Goal: Check status: Check status

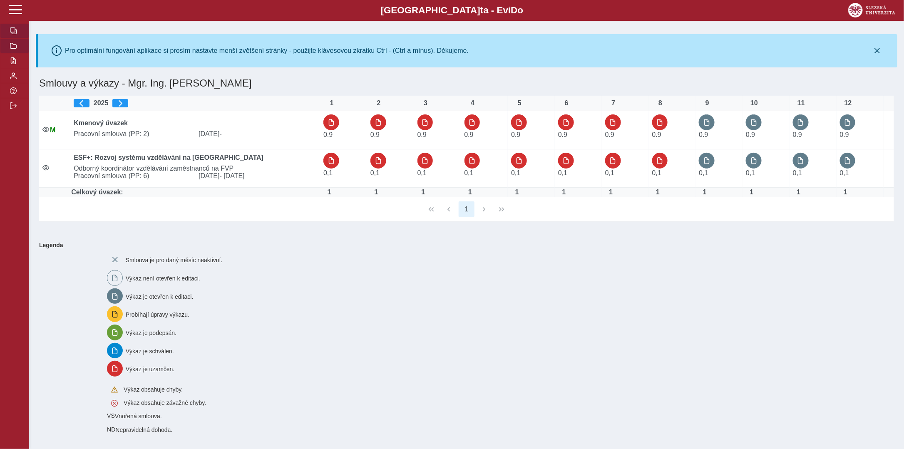
click at [9, 48] on button "button" at bounding box center [14, 45] width 29 height 15
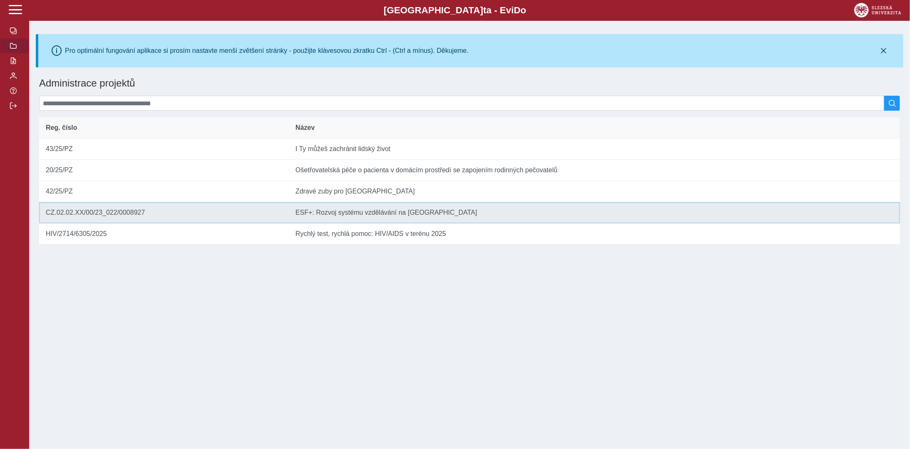
click at [454, 219] on td "Název ESF+: Rozvoj systému vzdělávání na [GEOGRAPHIC_DATA]" at bounding box center [594, 212] width 611 height 21
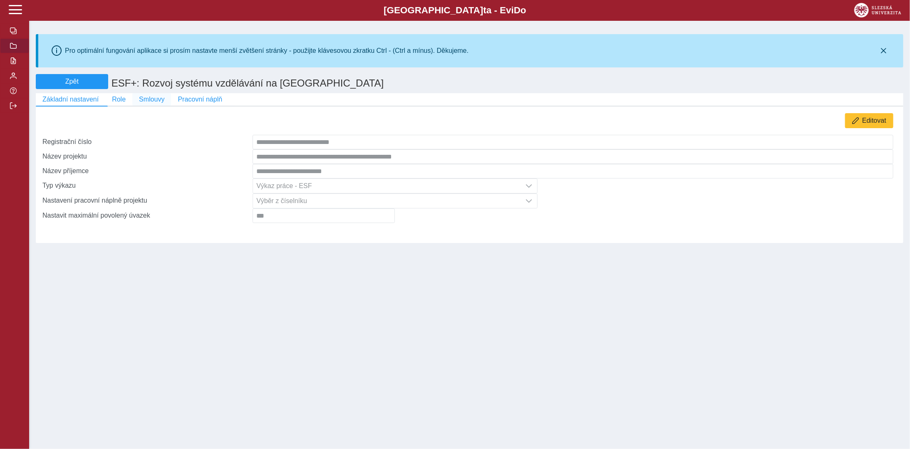
click at [147, 102] on span "Smlouvy" at bounding box center [151, 99] width 25 height 7
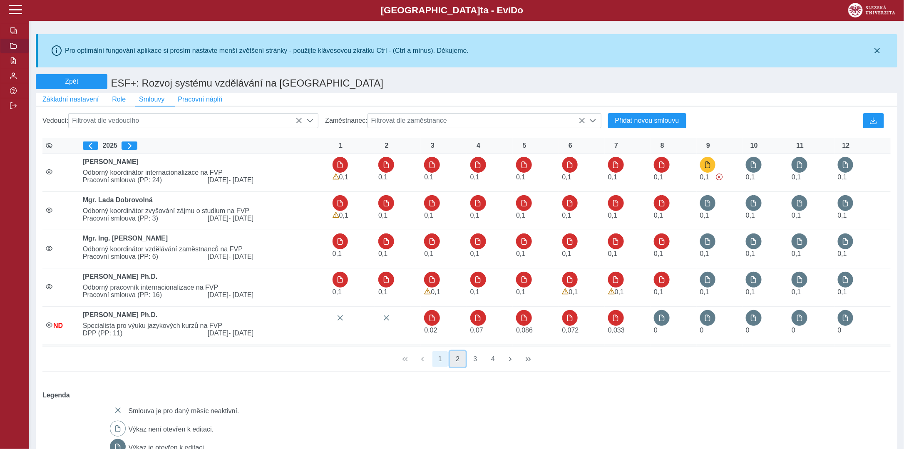
click at [458, 365] on button "2" at bounding box center [458, 359] width 16 height 16
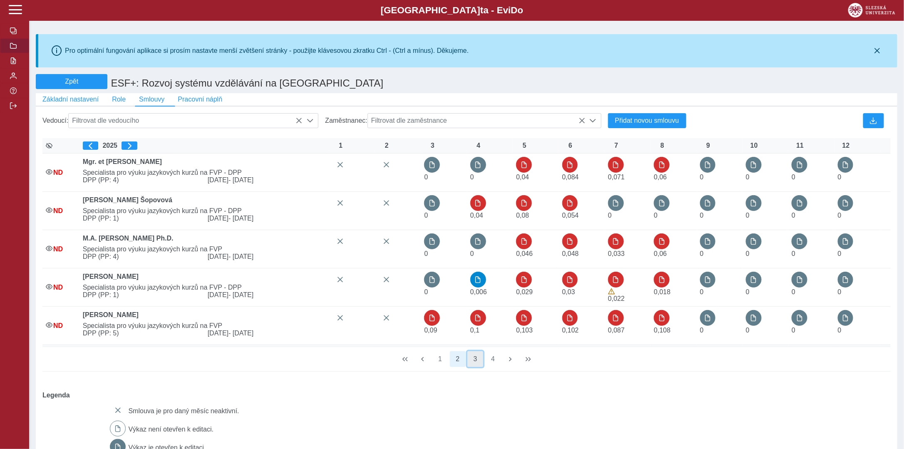
click at [474, 364] on button "3" at bounding box center [475, 359] width 16 height 16
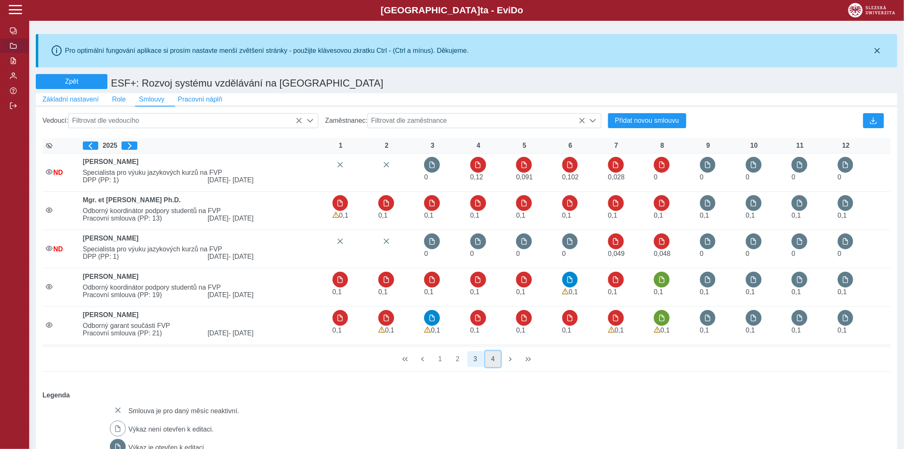
click at [488, 364] on button "4" at bounding box center [493, 359] width 16 height 16
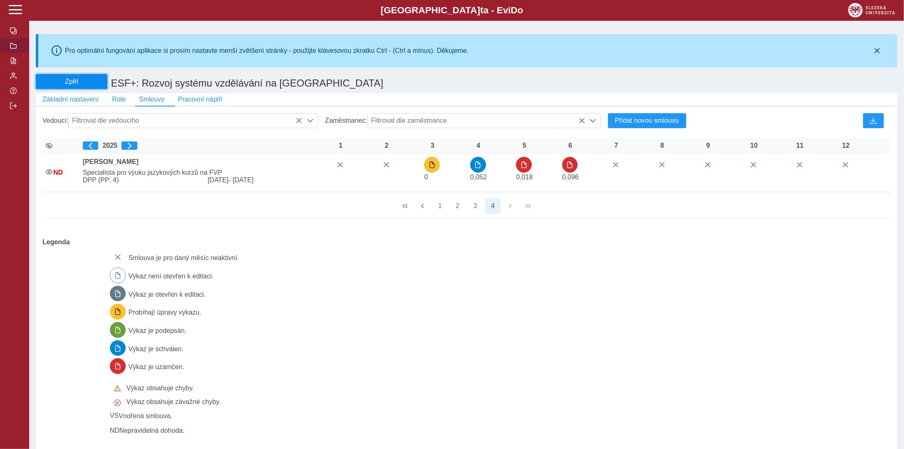
click at [89, 83] on span "Zpět" at bounding box center [72, 81] width 64 height 7
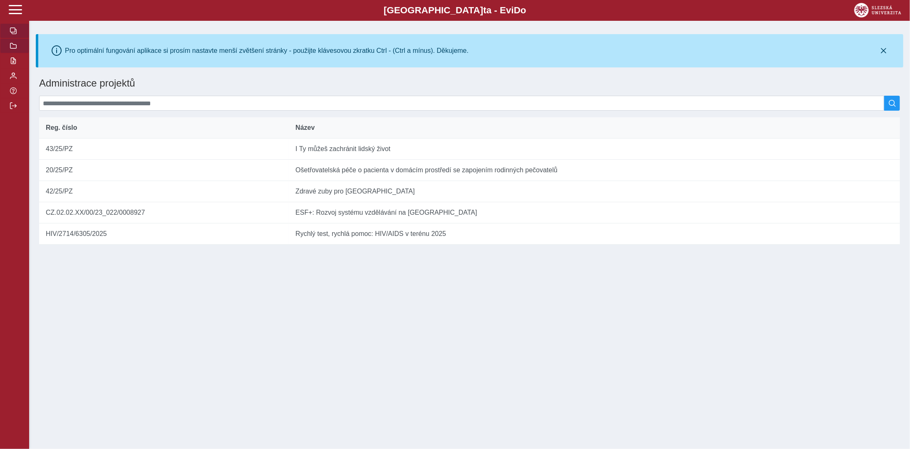
click at [14, 34] on span "button" at bounding box center [13, 30] width 7 height 7
